Goal: Task Accomplishment & Management: Manage account settings

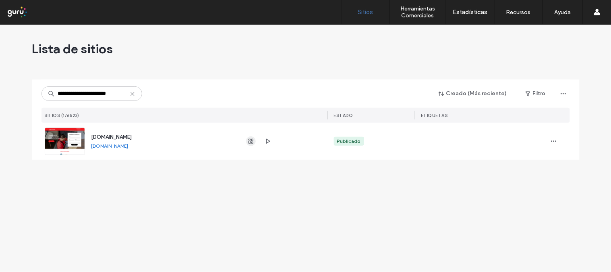
click at [250, 143] on icon "button" at bounding box center [251, 141] width 6 height 6
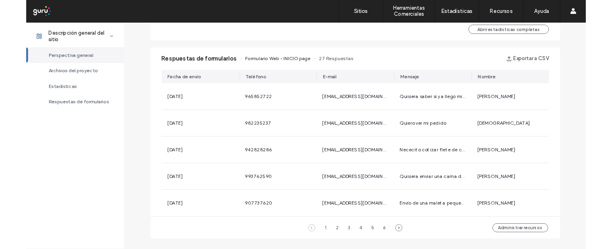
scroll to position [492, 0]
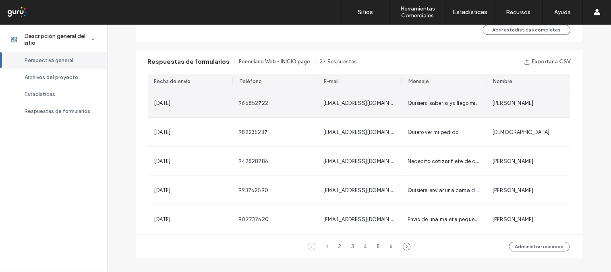
click at [418, 110] on div "Quisiera saber si ya llego mi encomienda" at bounding box center [444, 103] width 85 height 29
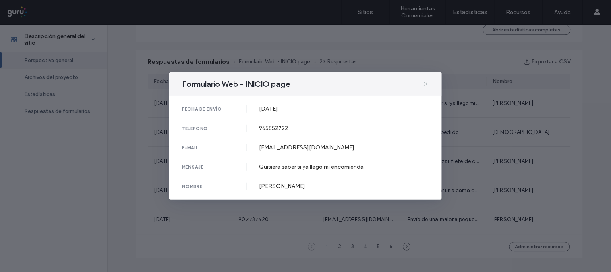
click at [426, 86] on icon at bounding box center [426, 84] width 6 height 6
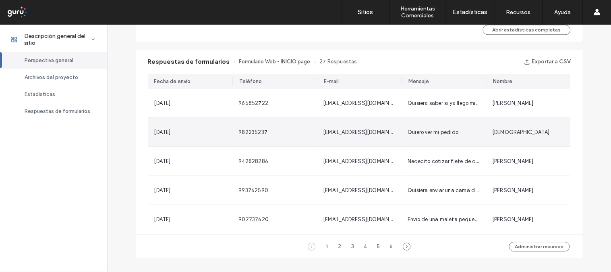
click at [418, 131] on span "Quiero ver mi pedido" at bounding box center [433, 132] width 51 height 6
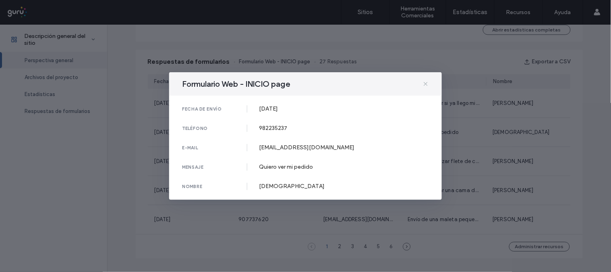
click at [429, 82] on icon at bounding box center [426, 84] width 6 height 6
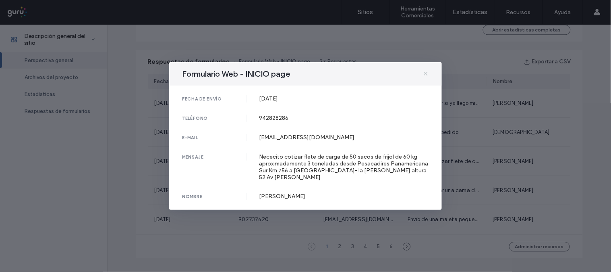
click at [427, 79] on span at bounding box center [426, 74] width 6 height 10
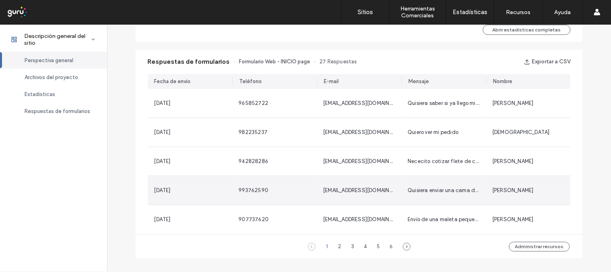
click at [436, 187] on span "Quisiera enviar una cama de [GEOGRAPHIC_DATA] a [GEOGRAPHIC_DATA]" at bounding box center [501, 190] width 187 height 6
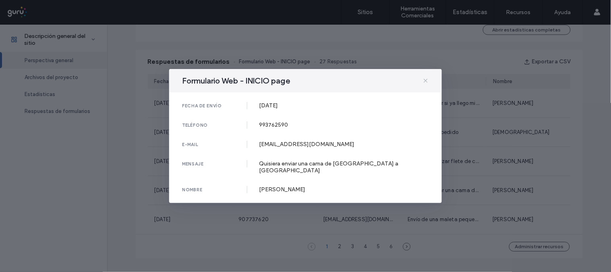
click at [428, 82] on use at bounding box center [426, 81] width 4 height 4
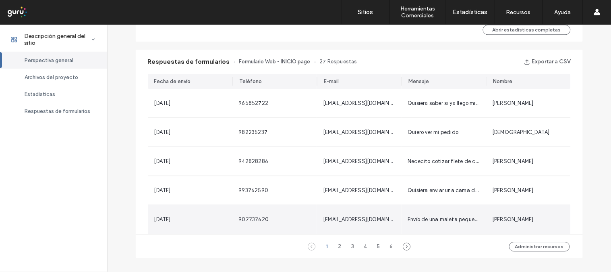
click at [428, 216] on span "Envío de una maleta pequeña" at bounding box center [444, 219] width 73 height 6
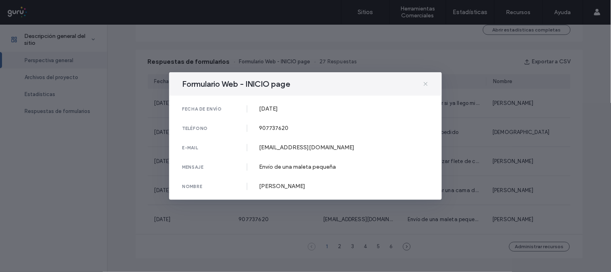
click at [425, 83] on icon at bounding box center [426, 84] width 6 height 6
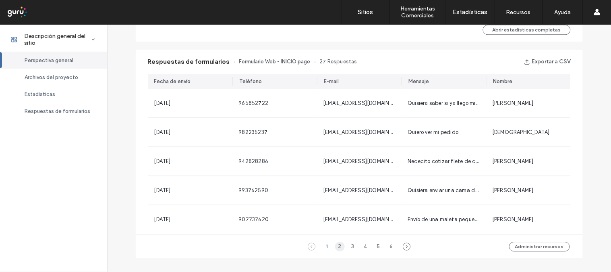
click at [338, 247] on div "2" at bounding box center [340, 246] width 10 height 10
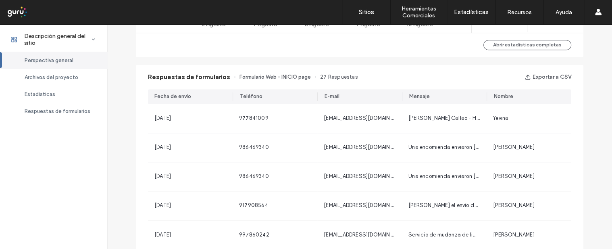
scroll to position [505, 0]
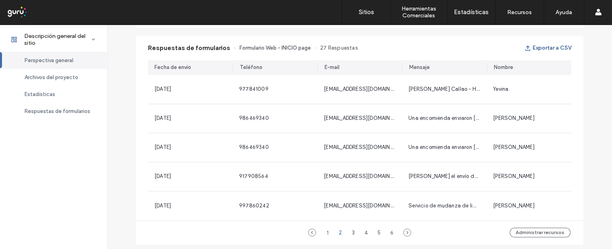
click at [546, 49] on button "Exportar a CSV" at bounding box center [547, 48] width 47 height 13
